Goal: Communication & Community: Answer question/provide support

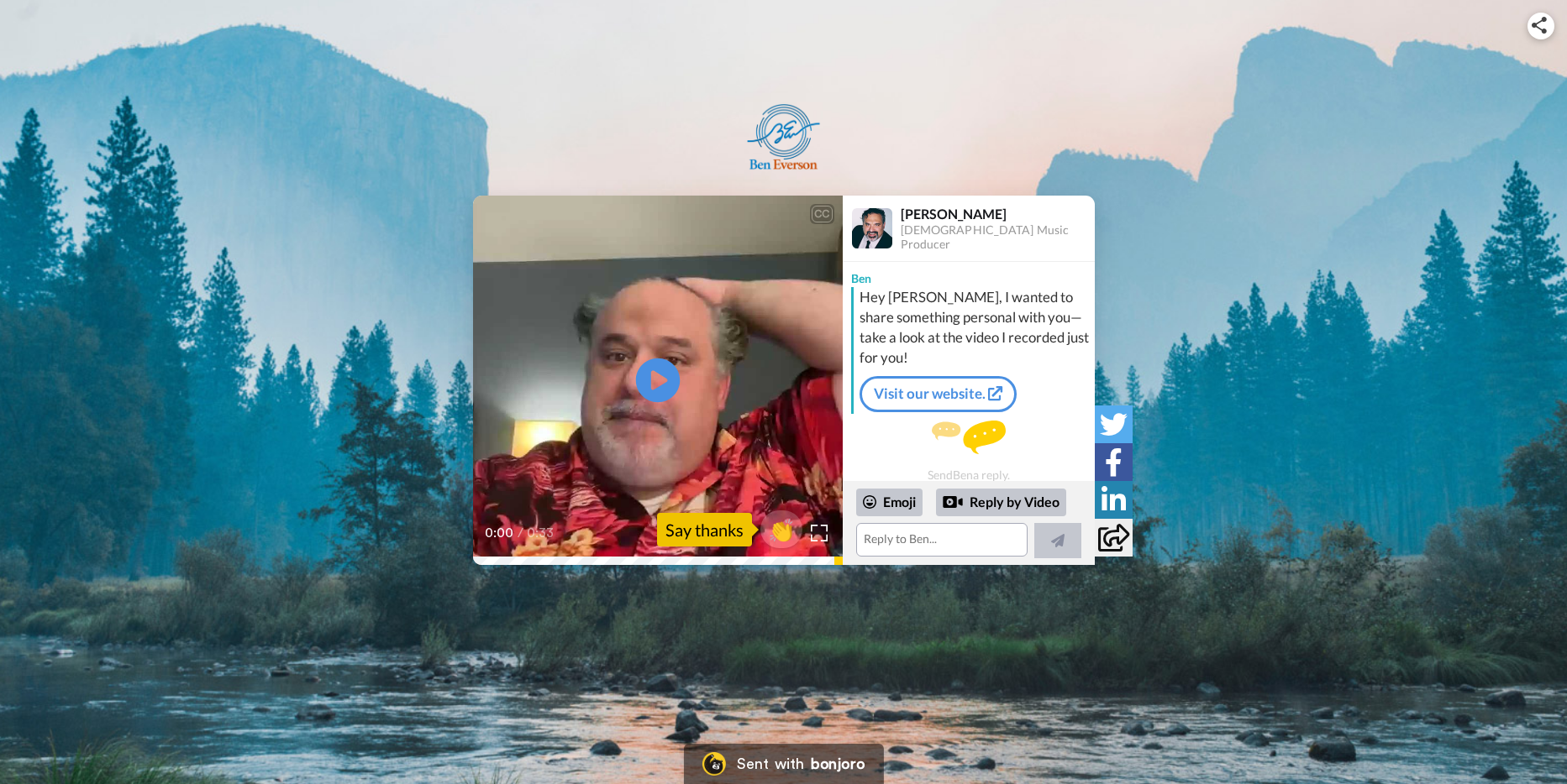
click at [647, 374] on icon at bounding box center [657, 380] width 44 height 44
click at [900, 541] on textarea at bounding box center [942, 540] width 171 height 34
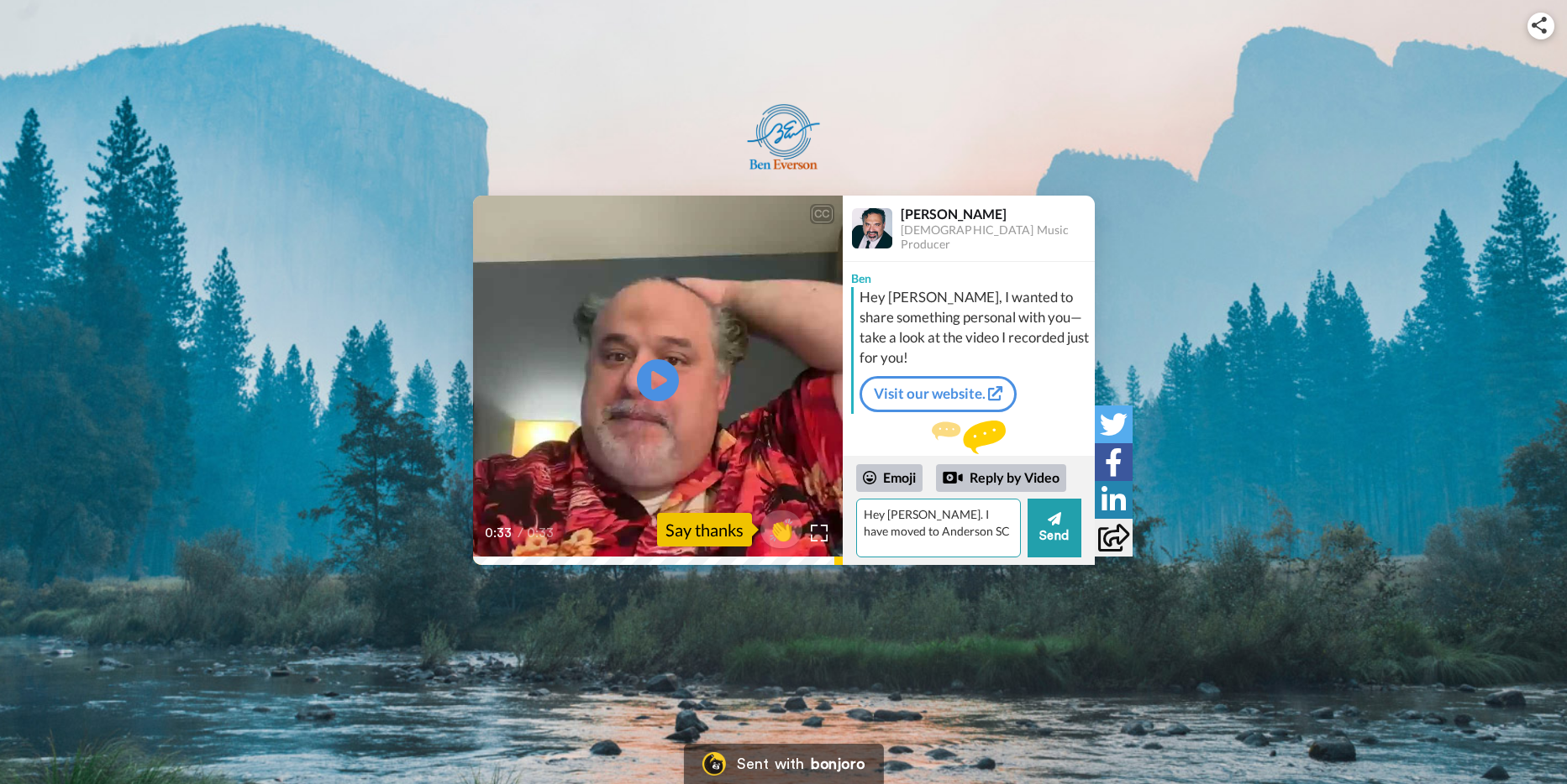
click at [932, 534] on textarea "Hey [PERSON_NAME]. I have moved to Anderson SC" at bounding box center [938, 528] width 165 height 58
click at [975, 550] on textarea "Hey [PERSON_NAME]. I have moved to Anderson SC about 1 year and a few months ag…" at bounding box center [938, 528] width 165 height 58
click at [979, 549] on textarea "Hey [PERSON_NAME]. I have moved to Anderson SC about 1 year and a few months ag…" at bounding box center [938, 528] width 165 height 58
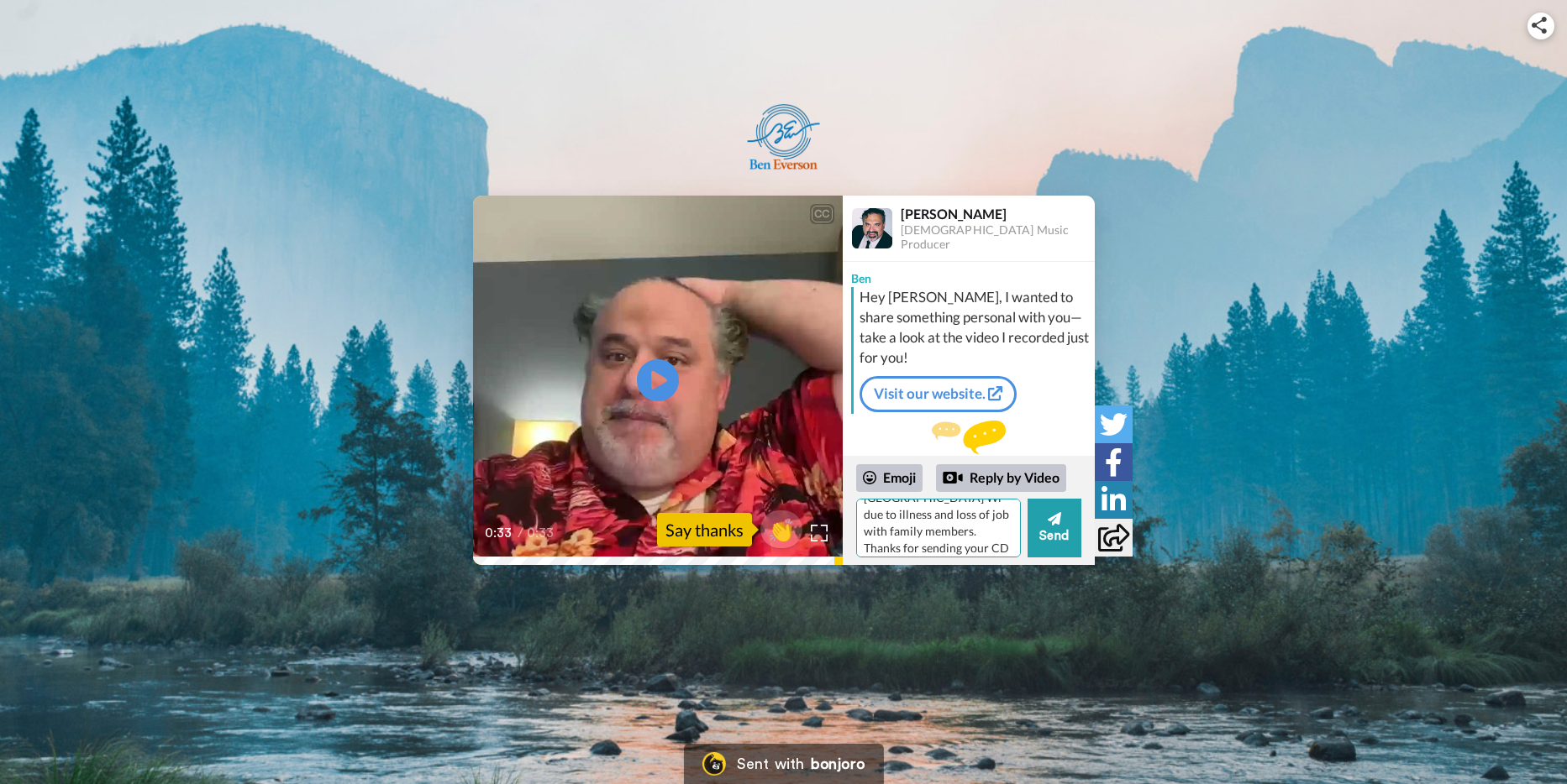
scroll to position [107, 0]
click at [956, 542] on textarea "Hey [PERSON_NAME]. I have moved to Anderson SC about 1 year and a few months ag…" at bounding box center [938, 528] width 165 height 58
drag, startPoint x: 885, startPoint y: 542, endPoint x: 897, endPoint y: 542, distance: 12.0
click at [887, 542] on textarea "Hey [PERSON_NAME]. I have moved to Anderson SC about 1 year and a few months ag…" at bounding box center [938, 528] width 165 height 58
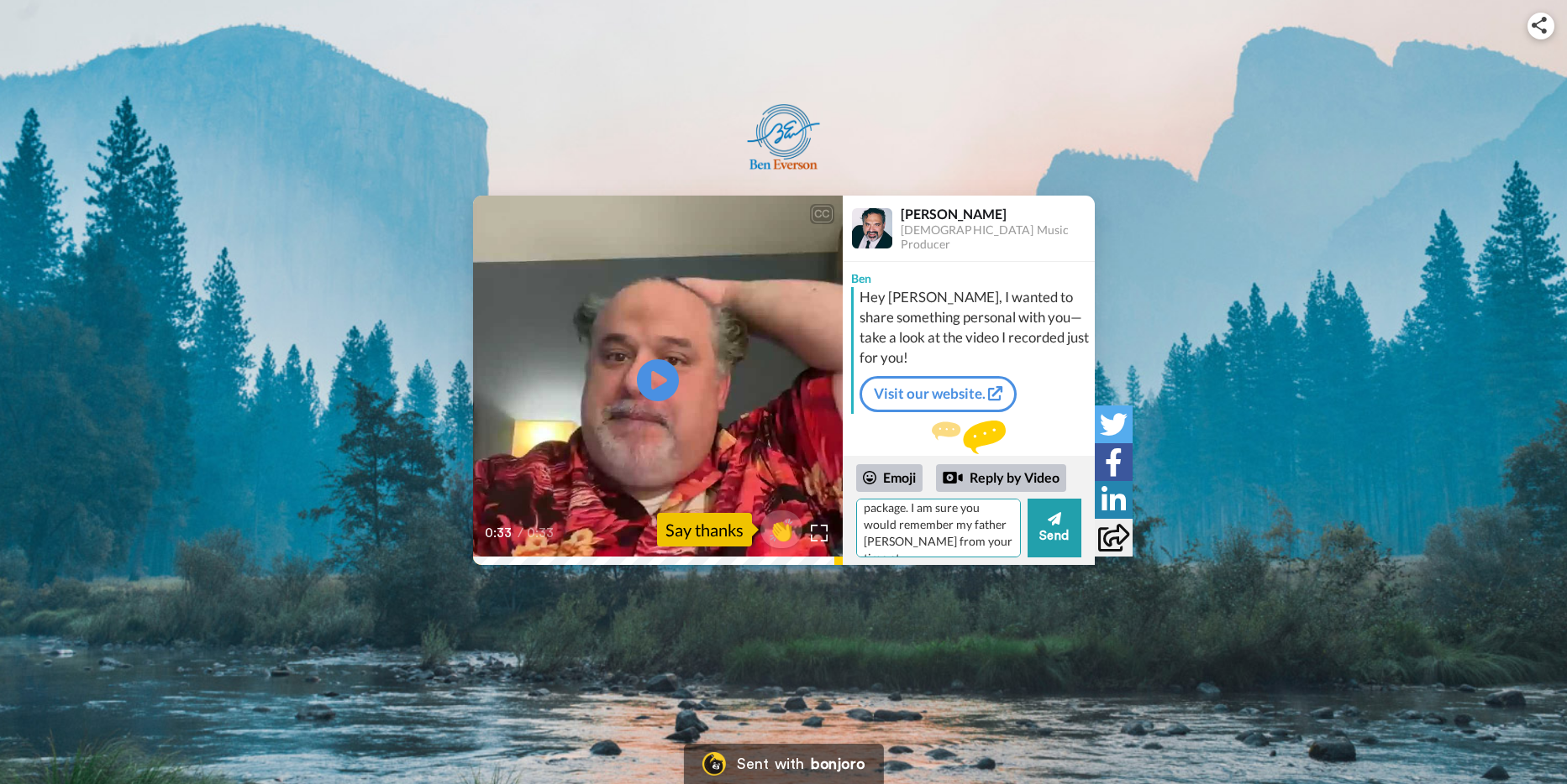
click at [983, 542] on textarea "Hey [PERSON_NAME]. I have moved to Anderson SC about 1 year and a few months ag…" at bounding box center [938, 528] width 165 height 58
drag, startPoint x: 939, startPoint y: 542, endPoint x: 955, endPoint y: 543, distance: 16.0
click at [939, 543] on textarea "Hey [PERSON_NAME]. I have moved to Anderson SC about 1 year and a few months ag…" at bounding box center [938, 528] width 165 height 58
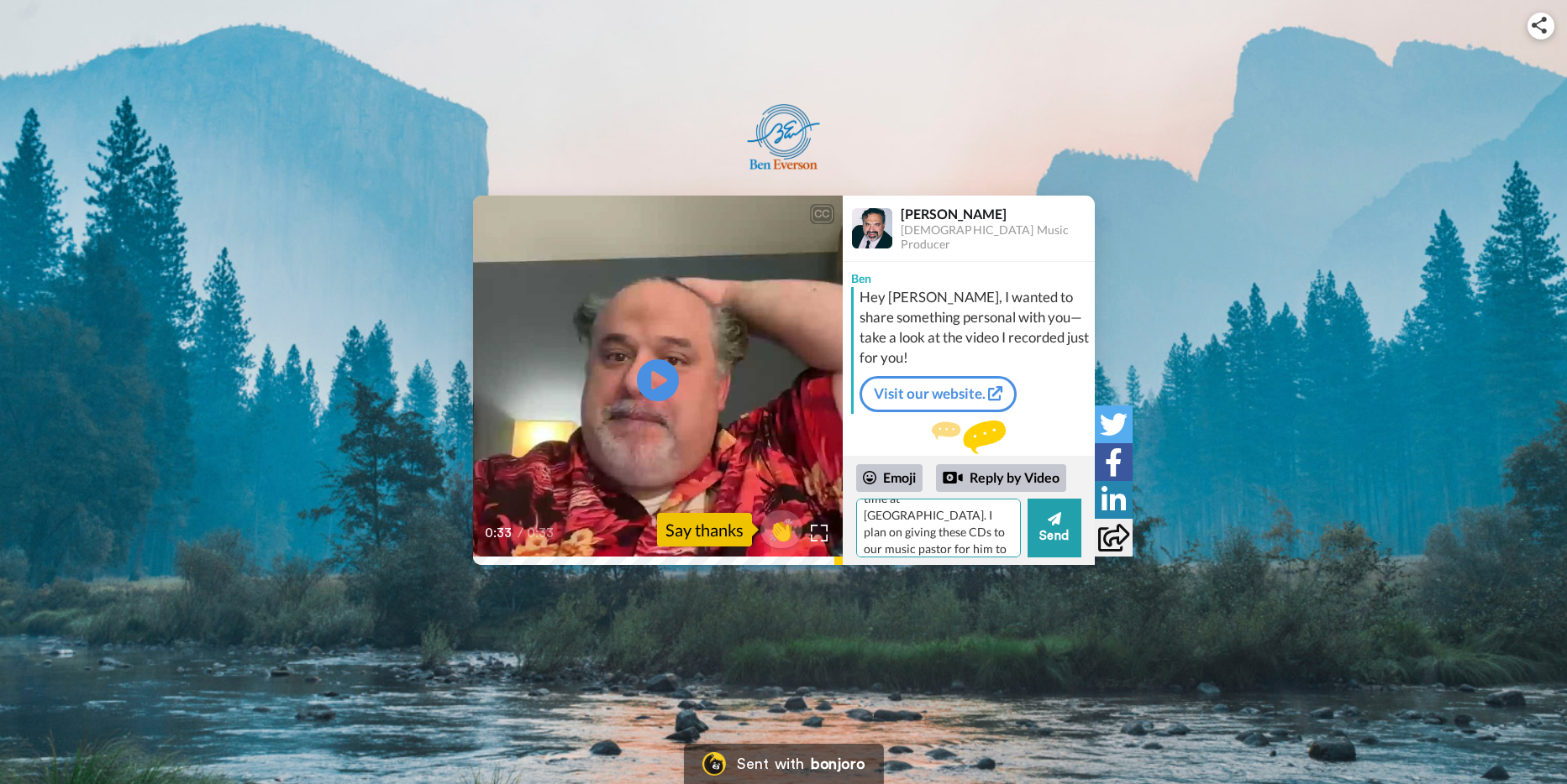
click at [982, 551] on textarea "Hey [PERSON_NAME]. I have moved to Anderson SC about 1 year and a few months ag…" at bounding box center [938, 528] width 165 height 58
click at [928, 534] on textarea "Hey [PERSON_NAME]. I have moved to Anderson SC about 1 year and a few months ag…" at bounding box center [938, 528] width 165 height 58
click at [980, 547] on textarea "Hey [PERSON_NAME]. I have moved to Anderson SC about 1 year and a few months ag…" at bounding box center [938, 528] width 165 height 58
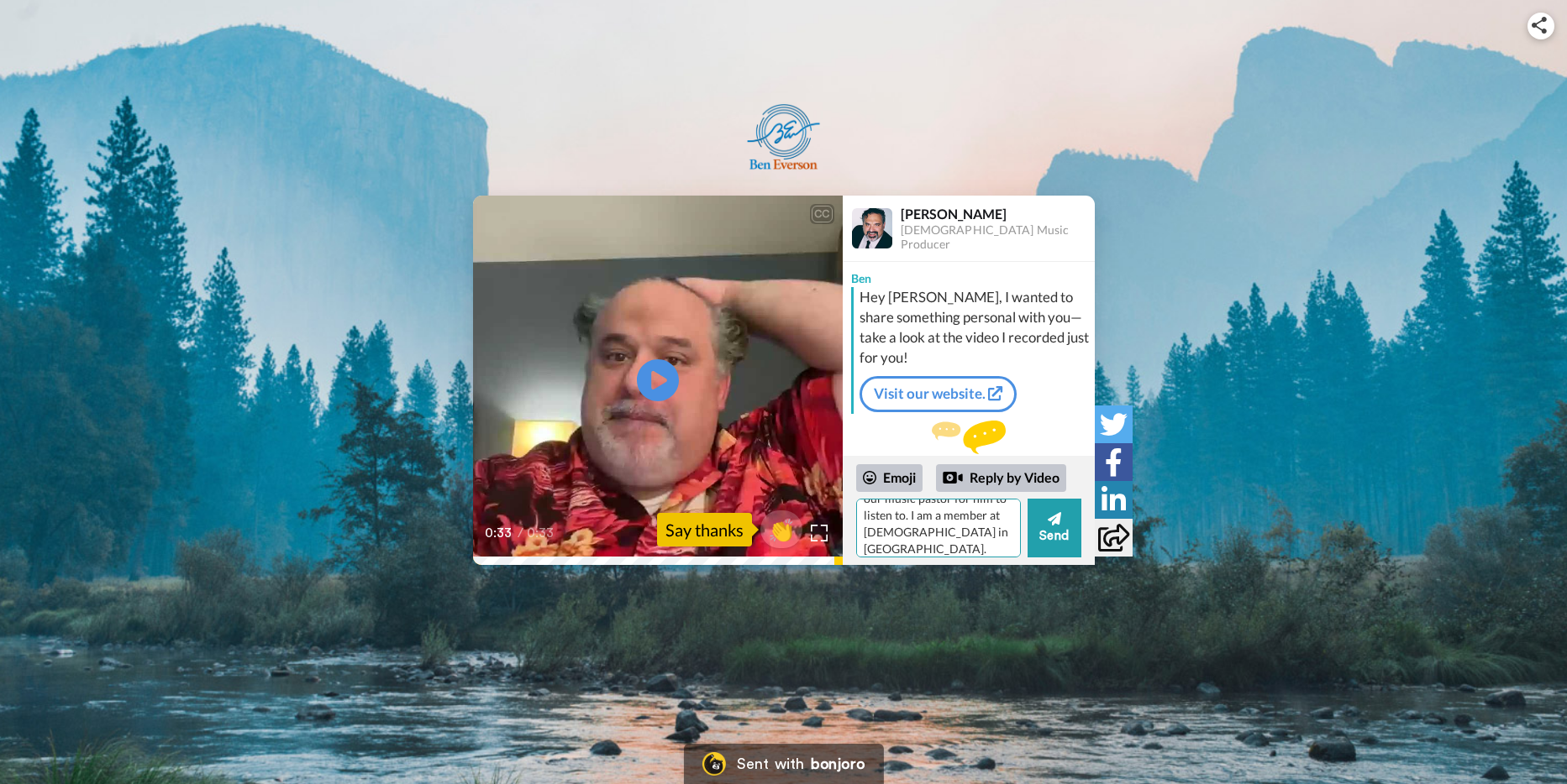
drag, startPoint x: 914, startPoint y: 550, endPoint x: 942, endPoint y: 546, distance: 28.3
click at [980, 508] on textarea "Hey [PERSON_NAME]. I have moved to Anderson SC about 1 year and a few months ag…" at bounding box center [938, 528] width 165 height 58
click at [996, 546] on textarea "Hey [PERSON_NAME]. I have moved to Anderson SC about 1 year and a few months ag…" at bounding box center [938, 528] width 165 height 58
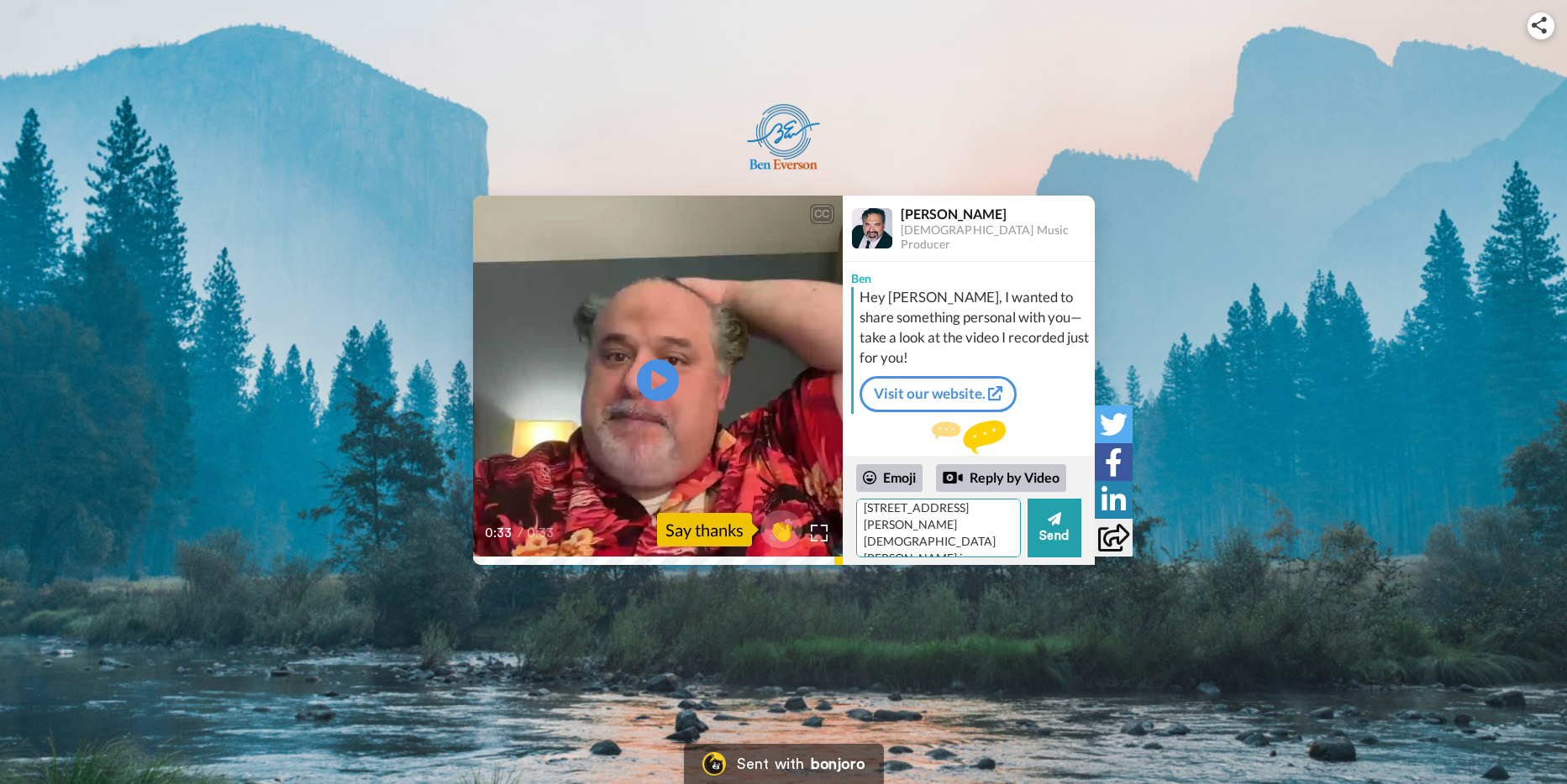
scroll to position [318, 0]
click at [994, 550] on textarea "Hey [PERSON_NAME]. I have moved to Anderson SC about 1 year and a few months ag…" at bounding box center [938, 528] width 165 height 58
click at [960, 539] on textarea "Hey [PERSON_NAME]. I have moved to Anderson SC about 1 year and a few months ag…" at bounding box center [938, 528] width 165 height 58
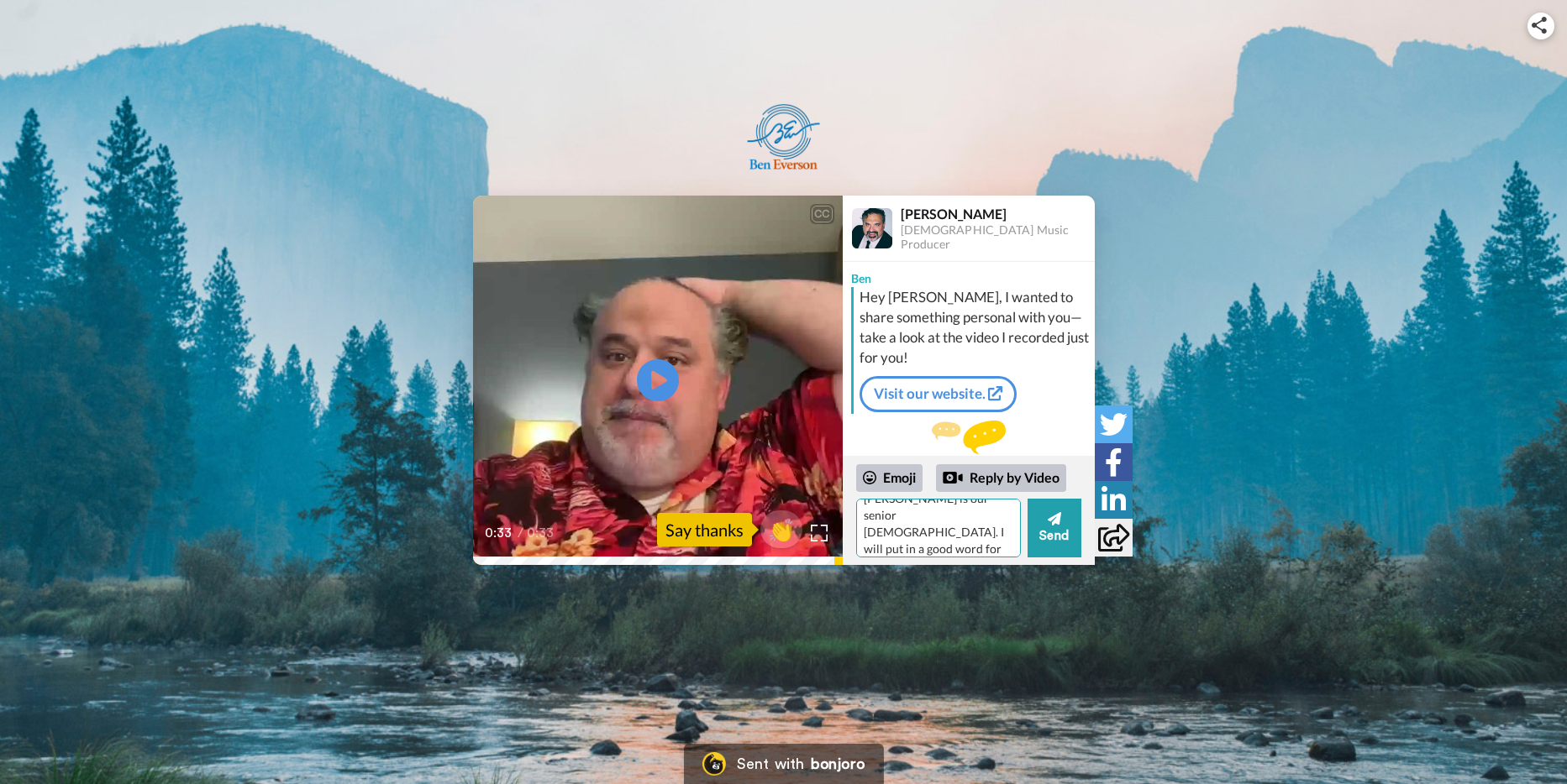
click at [989, 515] on textarea "Hey [PERSON_NAME]. I have moved to Anderson SC about 1 year and a few months ag…" at bounding box center [938, 528] width 165 height 58
click at [990, 533] on textarea "Hey [PERSON_NAME]. I have moved to Anderson SC about 1 year and a few months ag…" at bounding box center [938, 528] width 165 height 58
click at [930, 541] on textarea "Hey [PERSON_NAME]. I have moved to Anderson SC about 1 year and a few months ag…" at bounding box center [938, 528] width 165 height 58
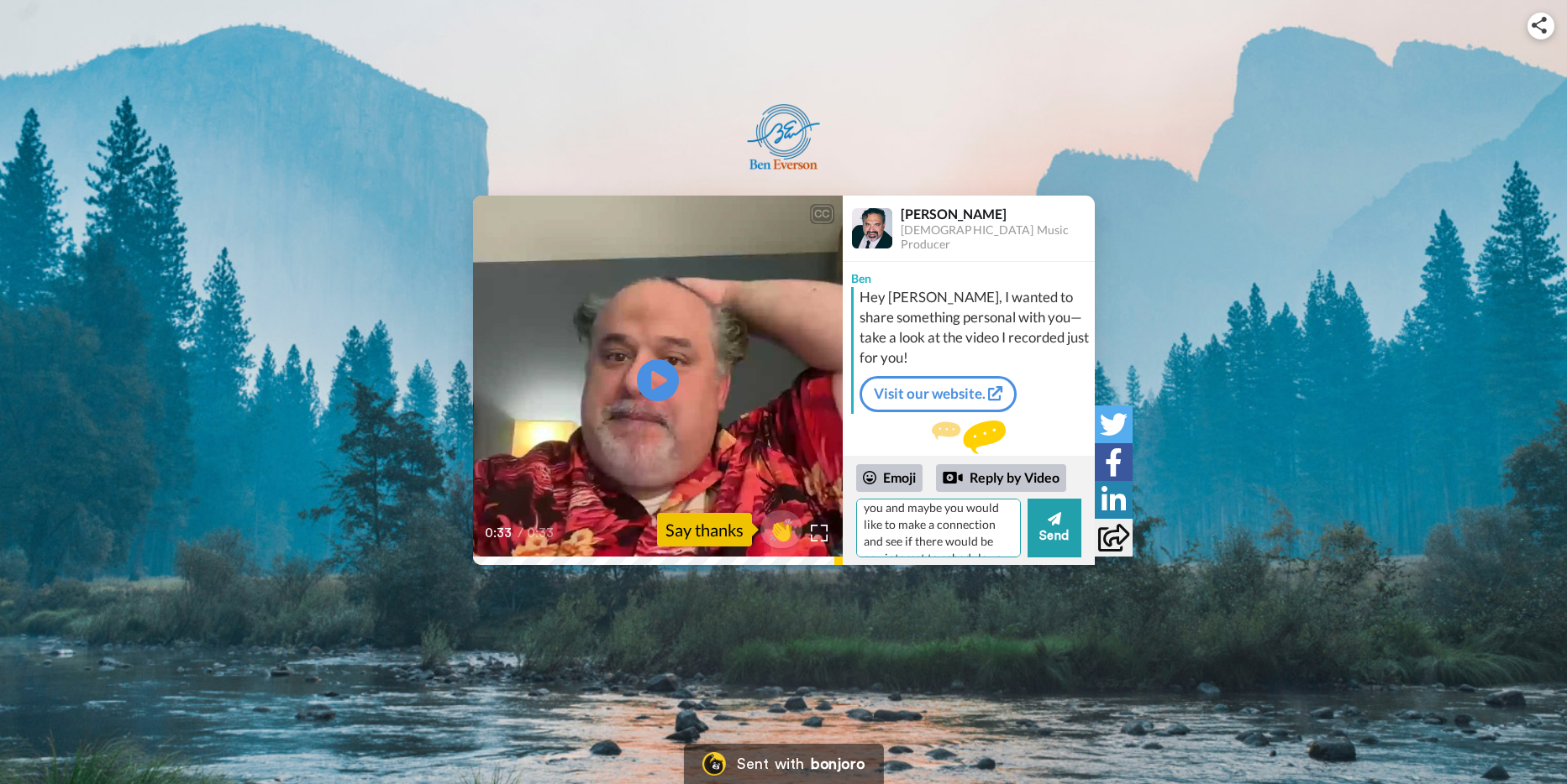
click at [947, 542] on textarea "Hey [PERSON_NAME]. I have moved to Anderson SC about 1 year and a few months ag…" at bounding box center [938, 528] width 165 height 58
click at [900, 542] on textarea "Hey [PERSON_NAME]. I have moved to Anderson SC about 1 year and a few months ag…" at bounding box center [938, 528] width 165 height 58
click at [902, 542] on textarea "Hey [PERSON_NAME]. I have moved to Anderson SC about 1 year and a few months ag…" at bounding box center [938, 528] width 165 height 58
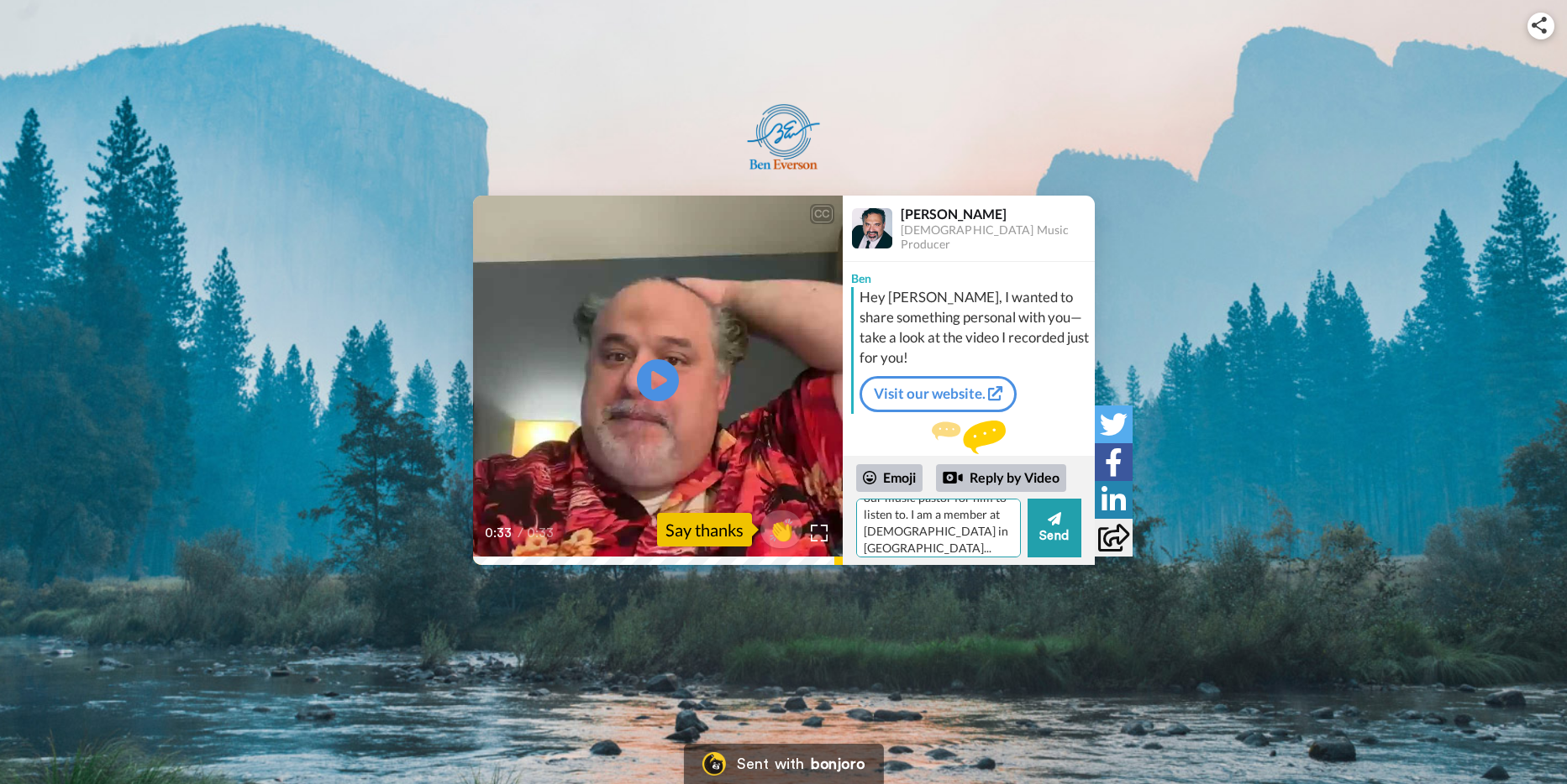
click at [913, 534] on textarea "Hey [PERSON_NAME]. I have moved to Anderson SC about 1 year and a few months ag…" at bounding box center [938, 528] width 165 height 58
type textarea "Hey [PERSON_NAME]. I have moved to Anderson SC about 1 year and a few months ag…"
click at [1058, 521] on icon at bounding box center [1054, 519] width 13 height 13
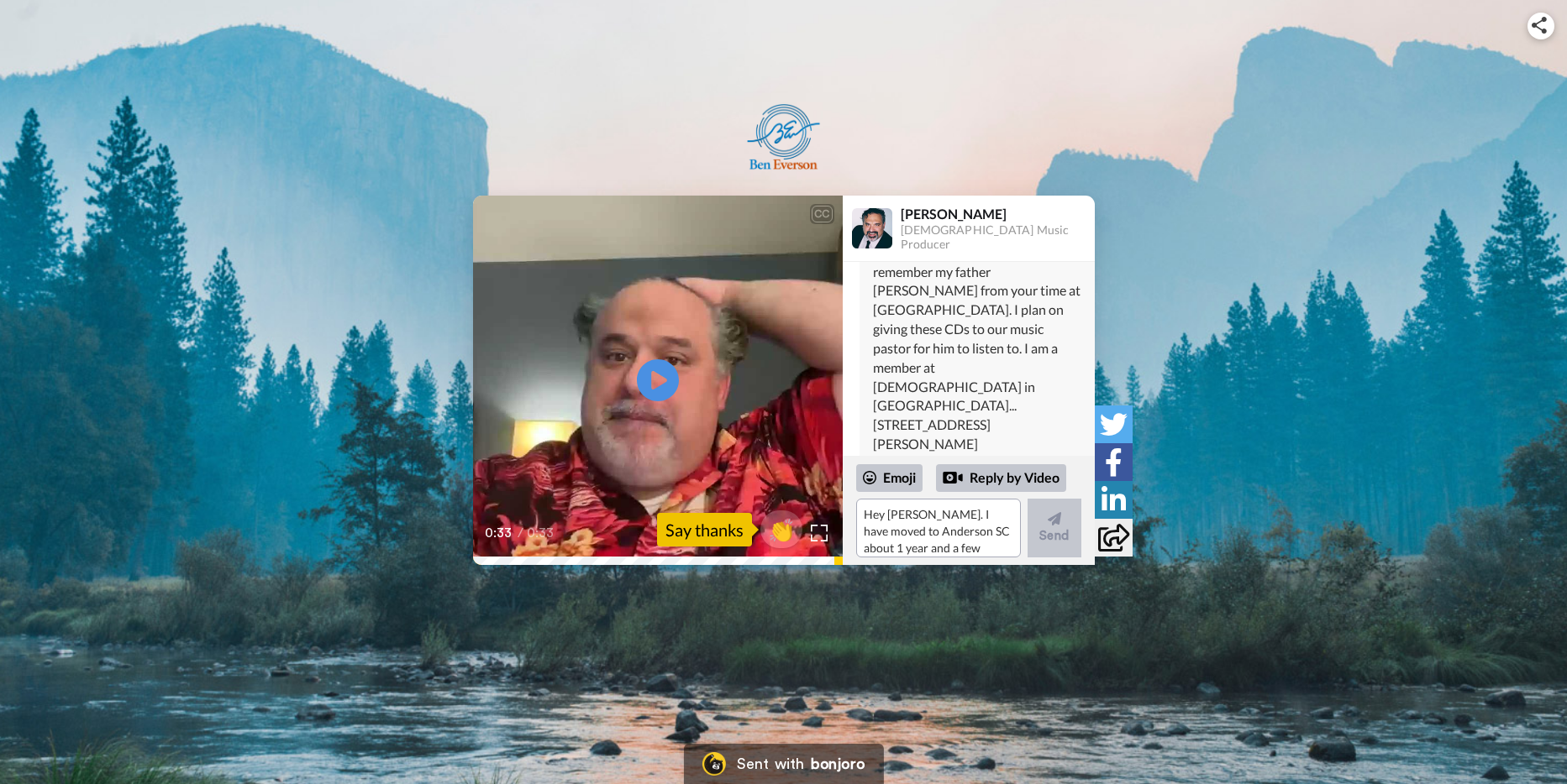
scroll to position [336, 0]
